Goal: Navigation & Orientation: Find specific page/section

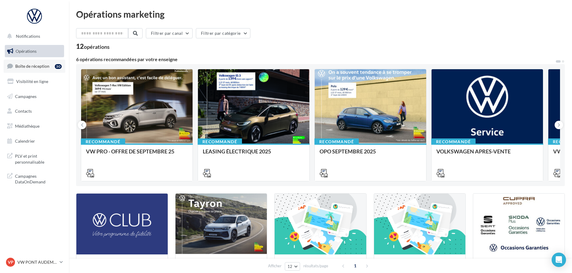
click at [41, 68] on span "Boîte de réception" at bounding box center [32, 66] width 34 height 5
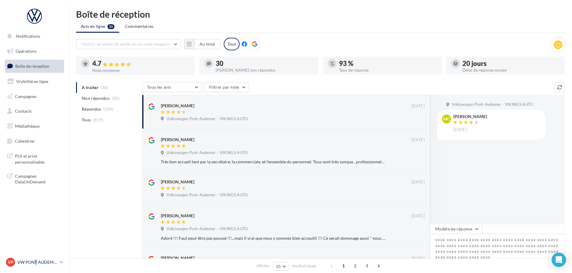
click at [36, 265] on div "VP VW PONT AUDEMER vw-pon-vau" at bounding box center [31, 262] width 51 height 9
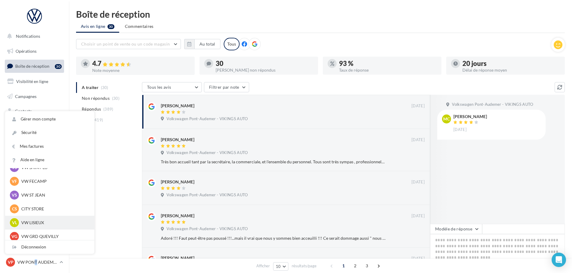
scroll to position [90, 0]
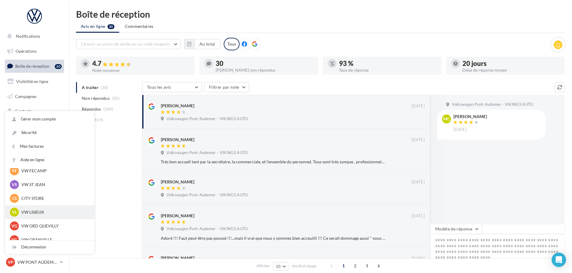
click at [43, 211] on p "VW LISIEUX" at bounding box center [54, 212] width 66 height 6
